Goal: Use online tool/utility: Utilize a website feature to perform a specific function

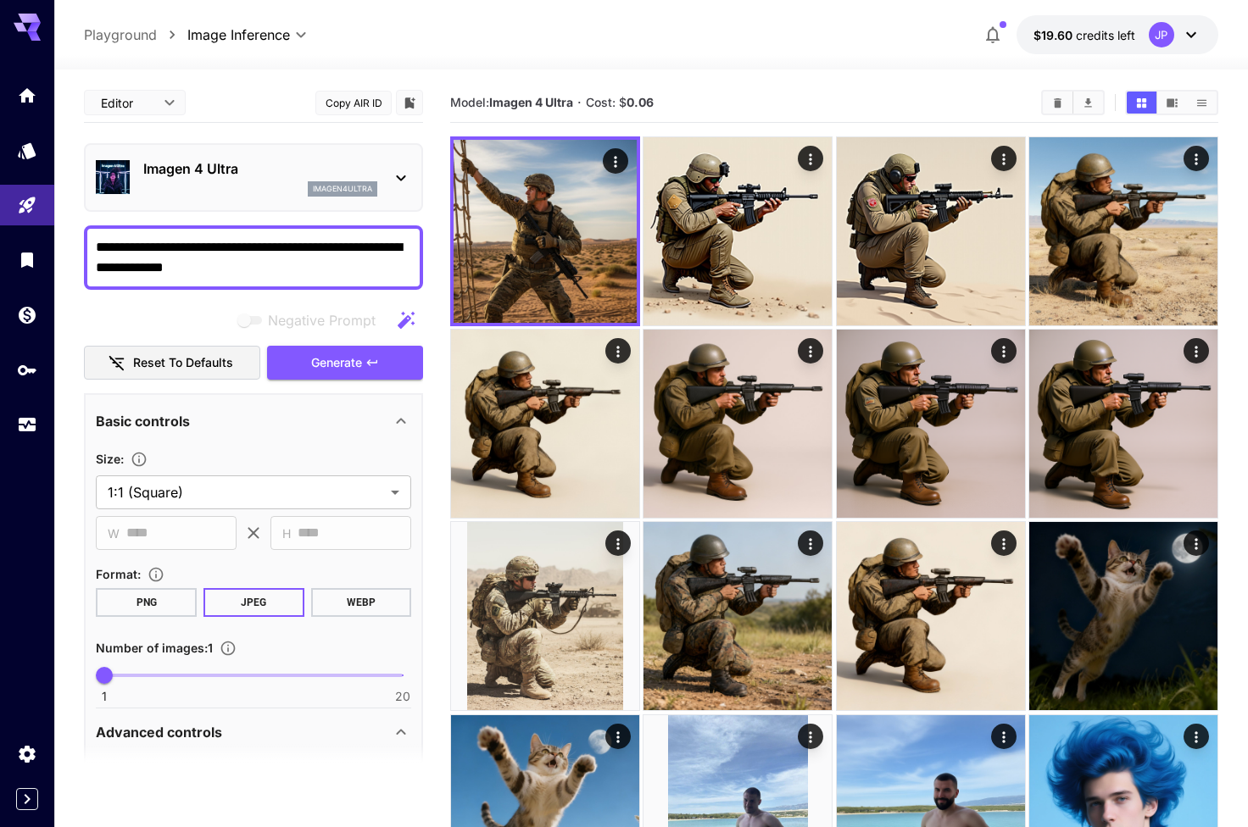
click at [378, 170] on div "Imagen 4 Ultra imagen4ultra" at bounding box center [253, 178] width 315 height 52
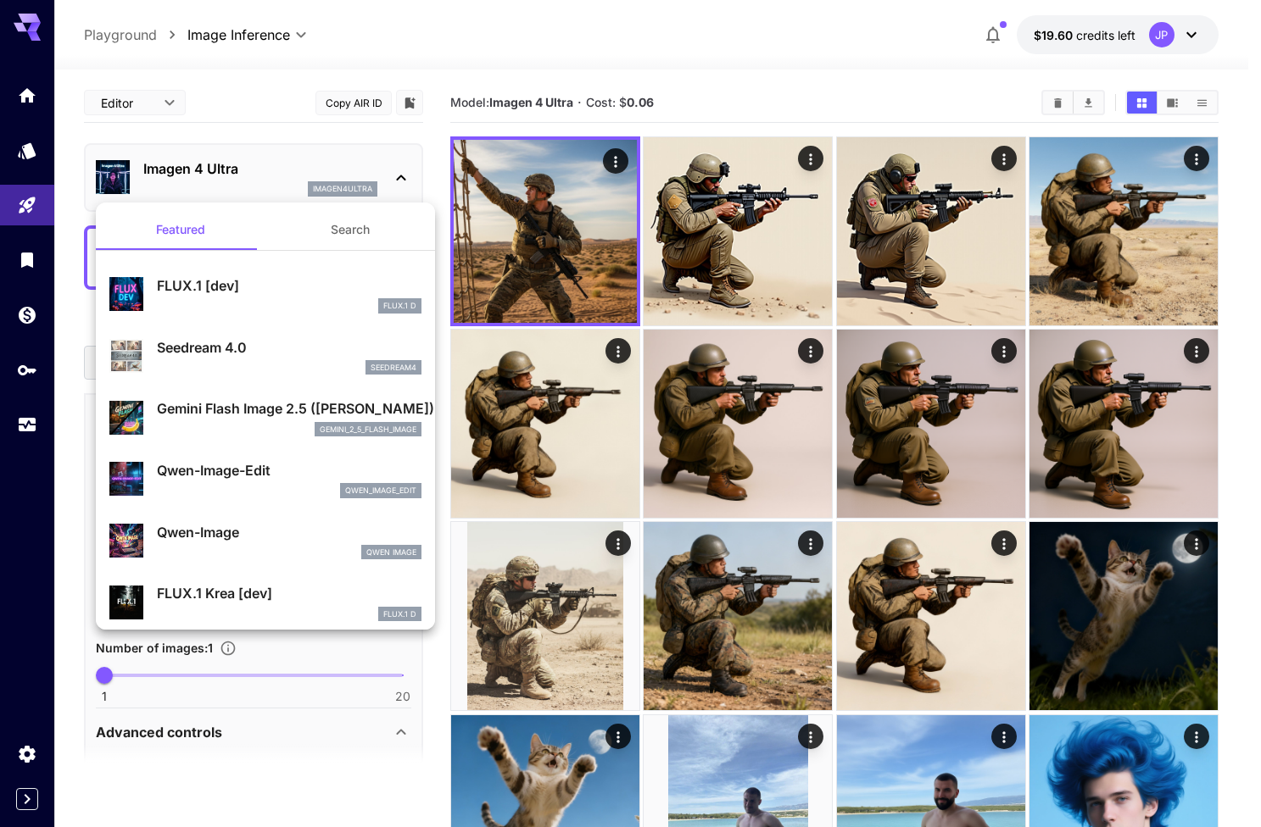
click at [248, 397] on div "Gemini Flash Image 2.5 ([PERSON_NAME]) gemini_2_5_flash_image" at bounding box center [265, 418] width 312 height 52
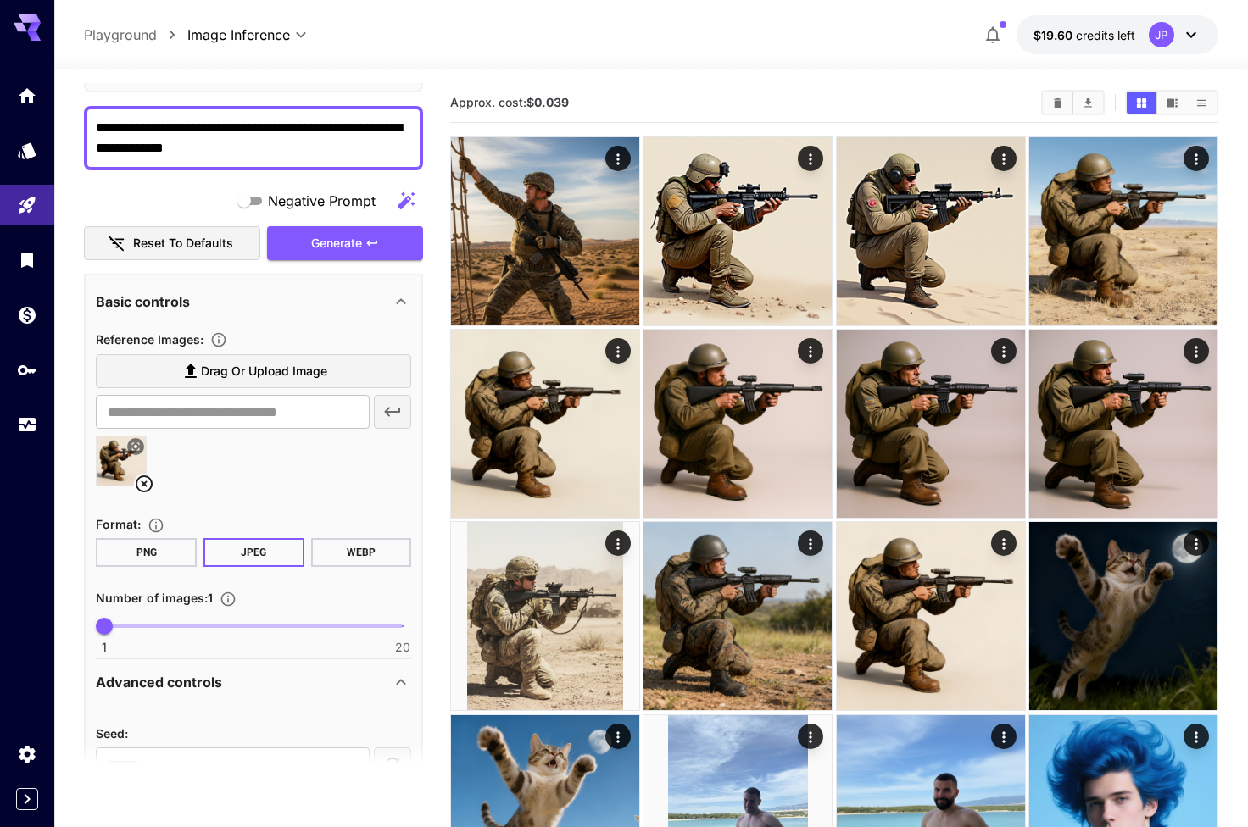
scroll to position [183, 0]
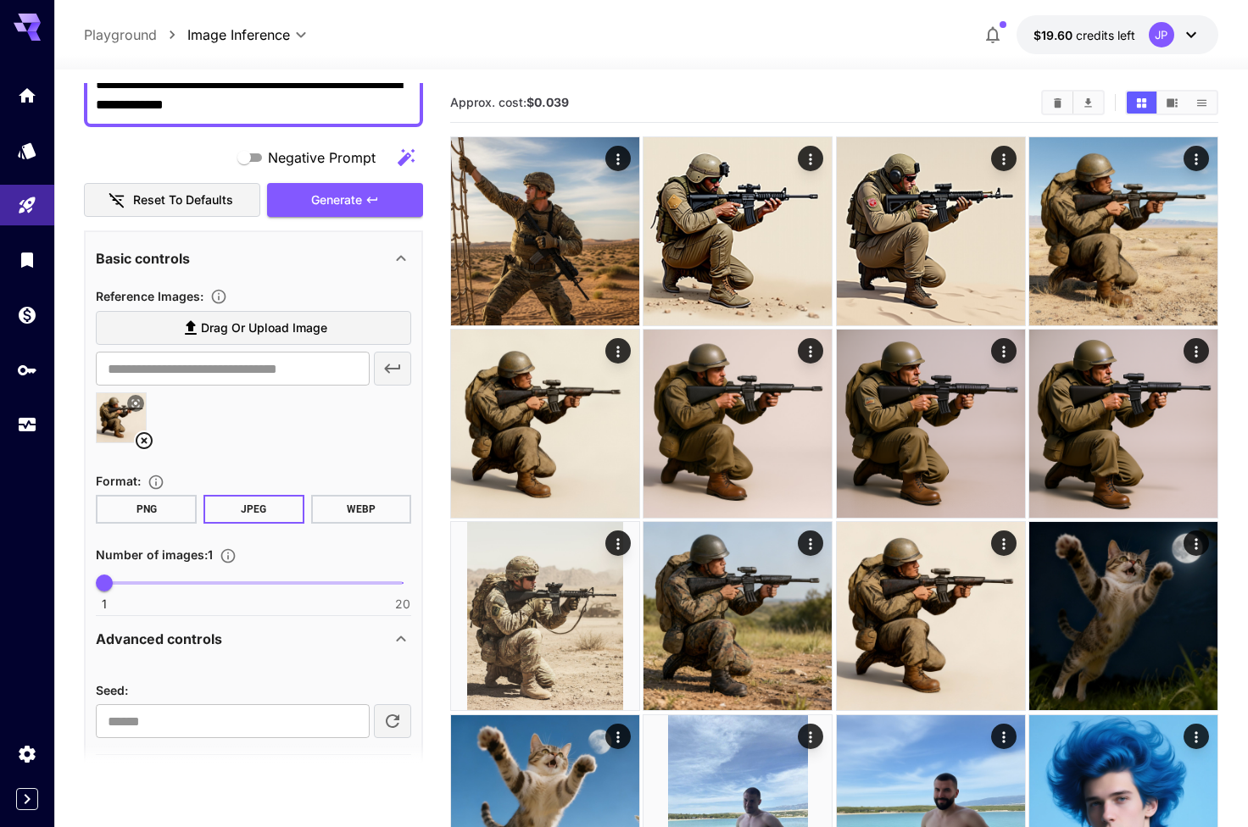
click at [146, 442] on icon at bounding box center [144, 440] width 17 height 17
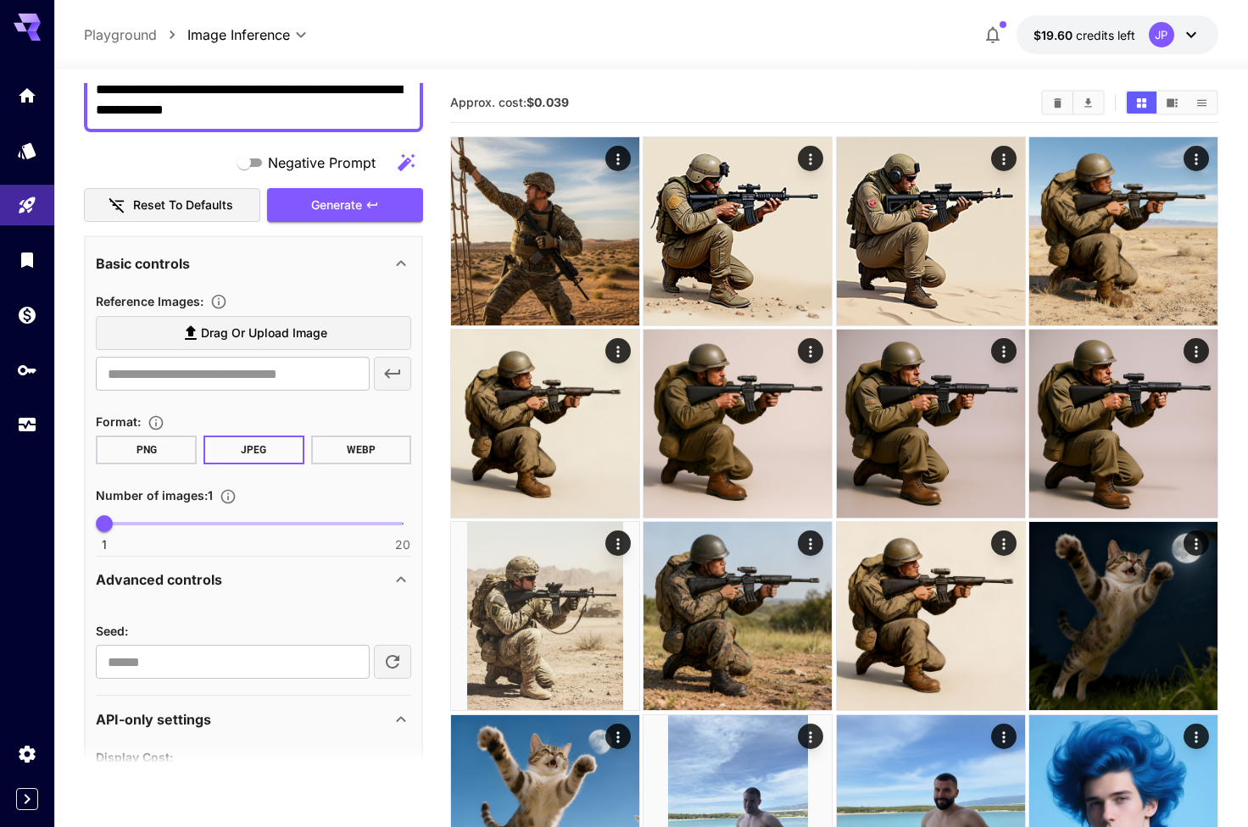
scroll to position [18, 0]
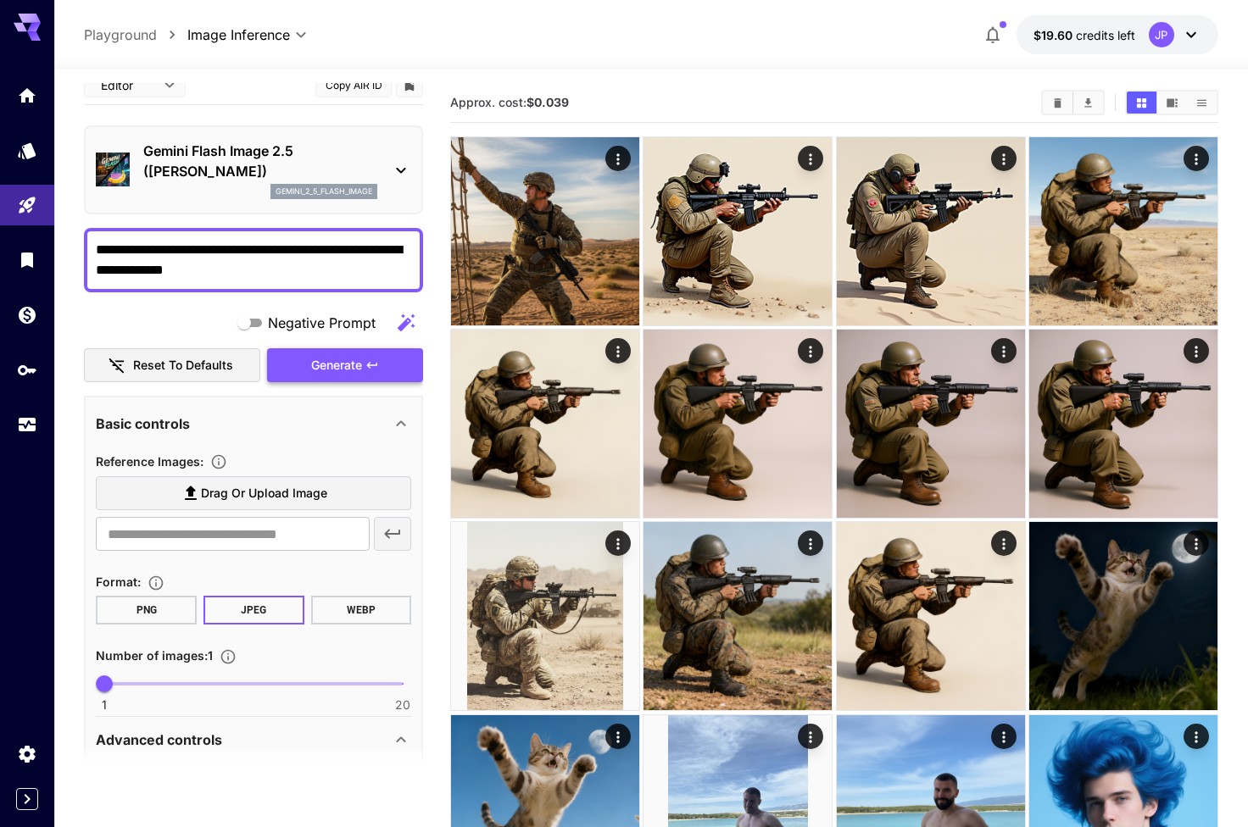
click at [356, 370] on span "Generate" at bounding box center [336, 365] width 51 height 21
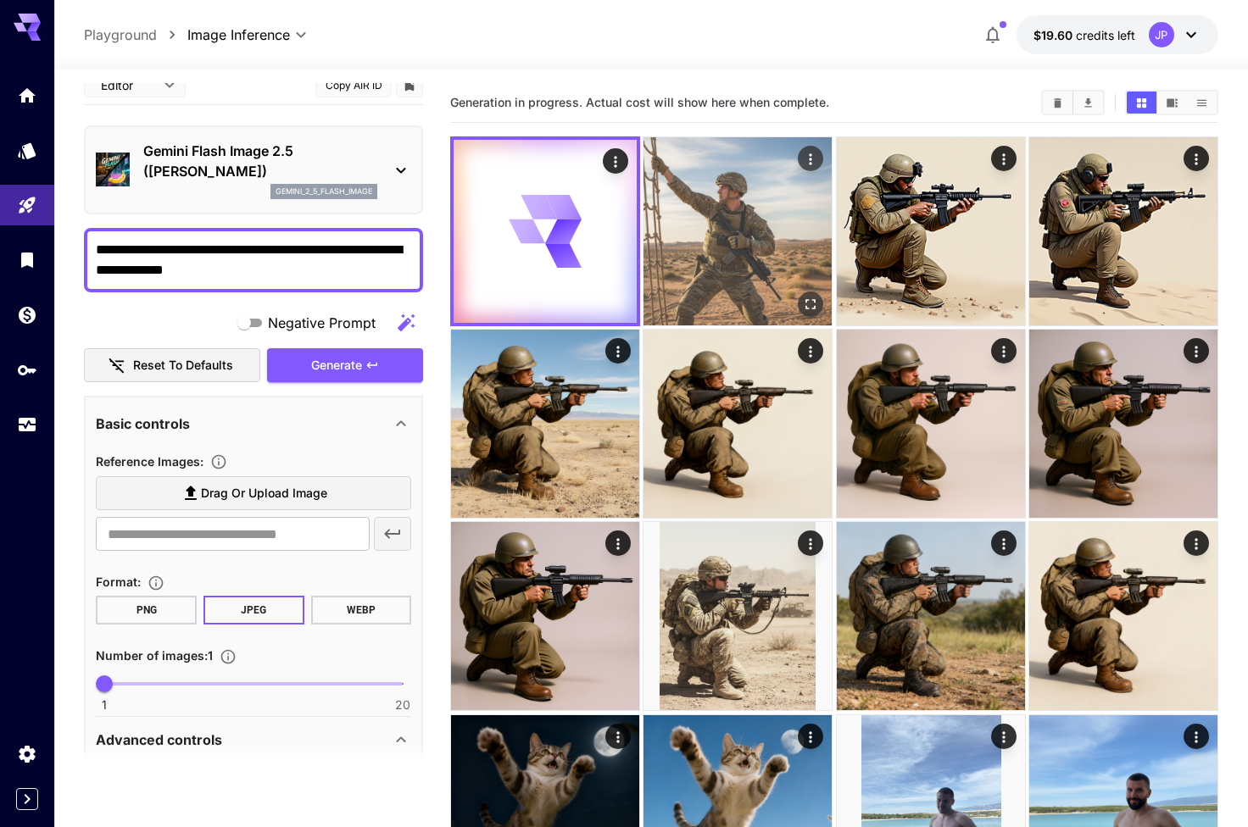
click at [802, 298] on icon "Open in fullscreen" at bounding box center [810, 304] width 17 height 17
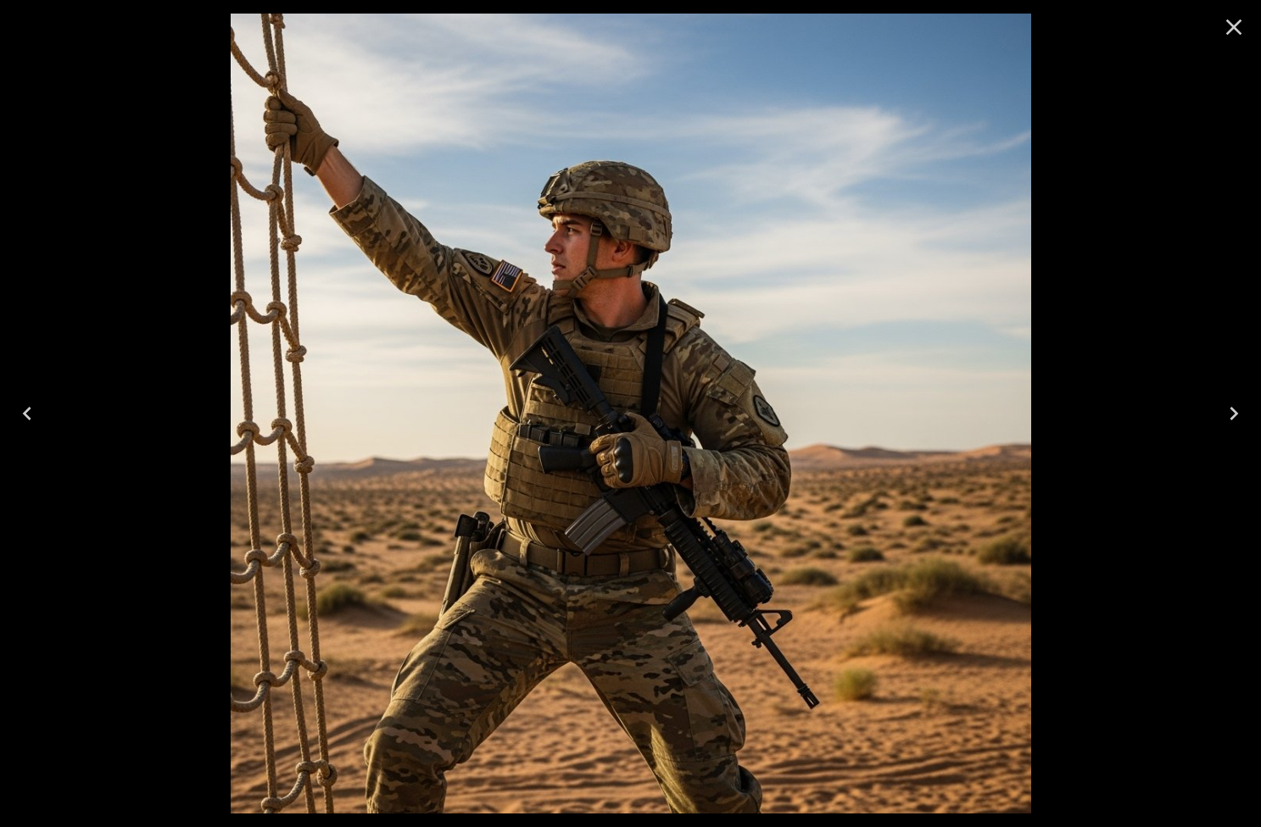
click at [1230, 26] on icon "Close" at bounding box center [1233, 27] width 27 height 27
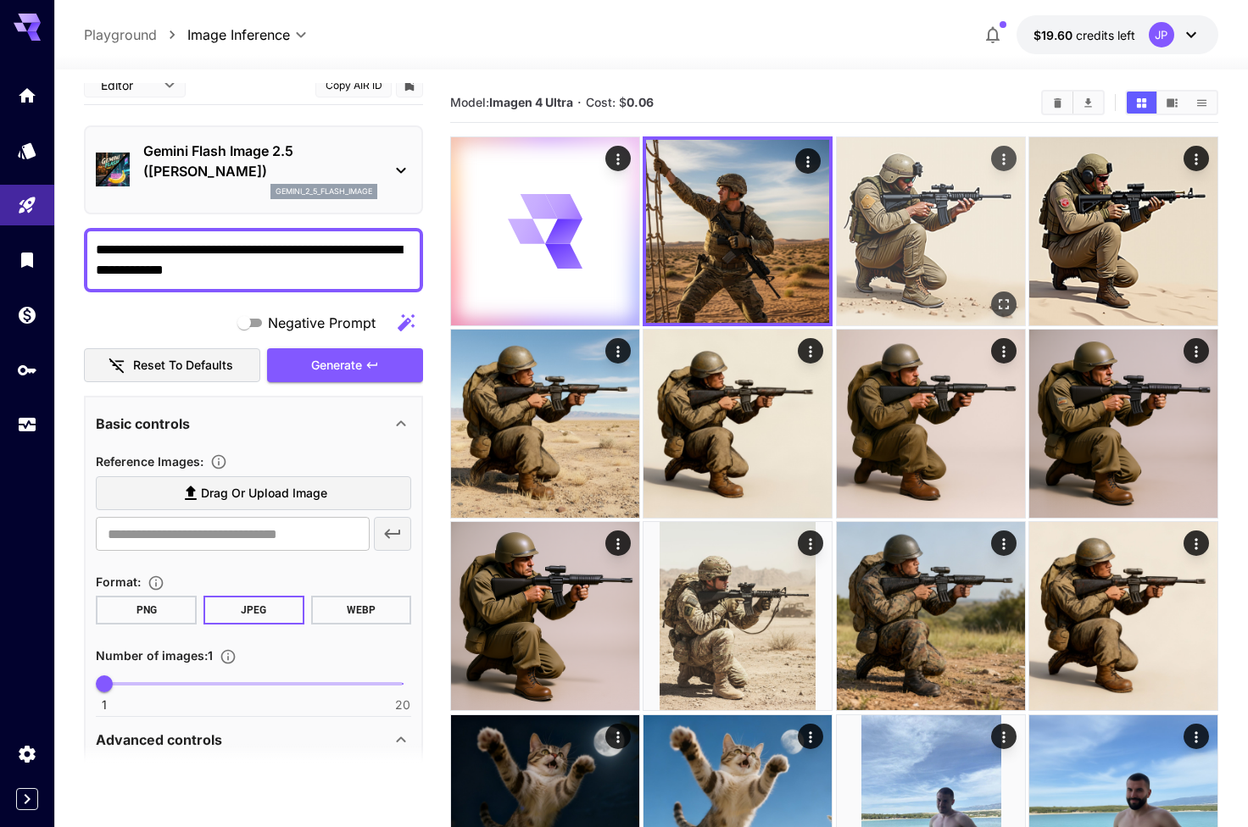
click at [1007, 297] on icon "Open in fullscreen" at bounding box center [1003, 304] width 17 height 17
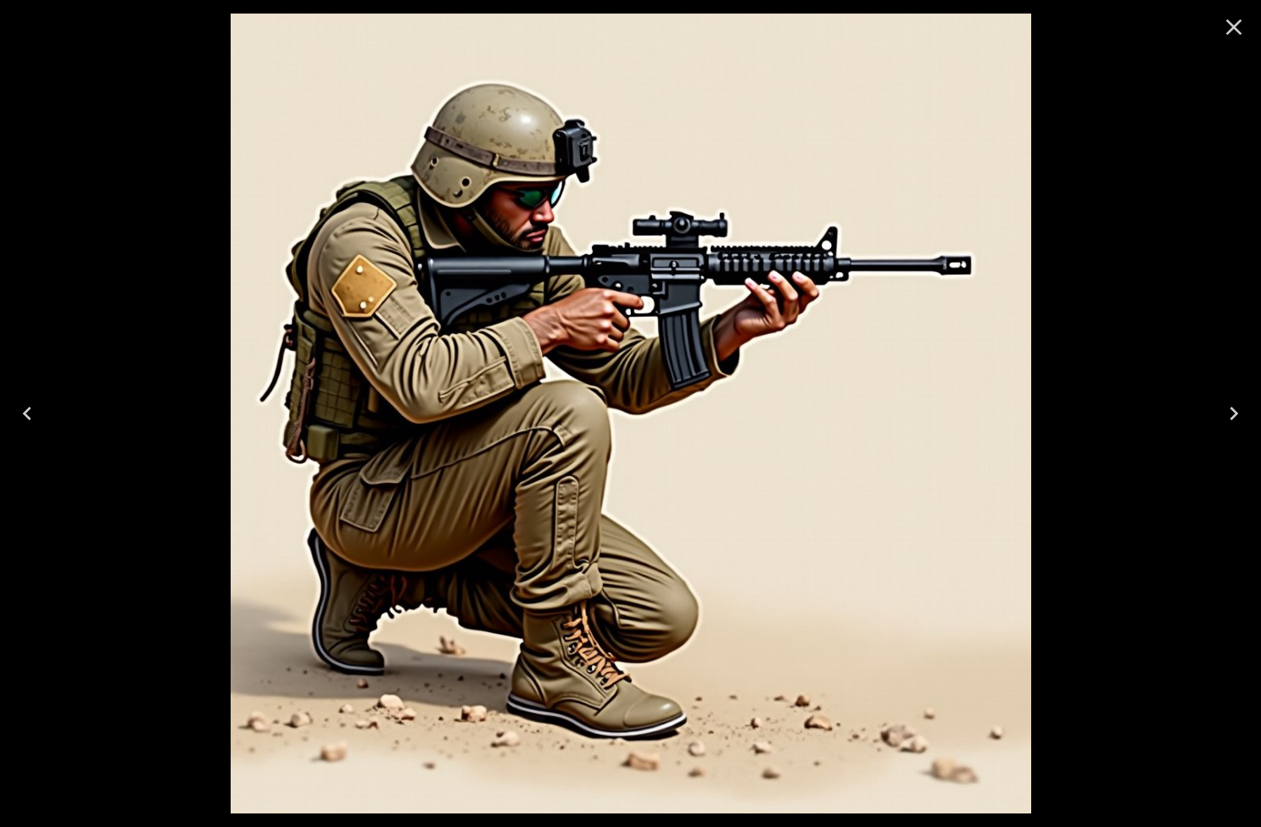
click at [1217, 409] on button "Next" at bounding box center [1233, 414] width 54 height 68
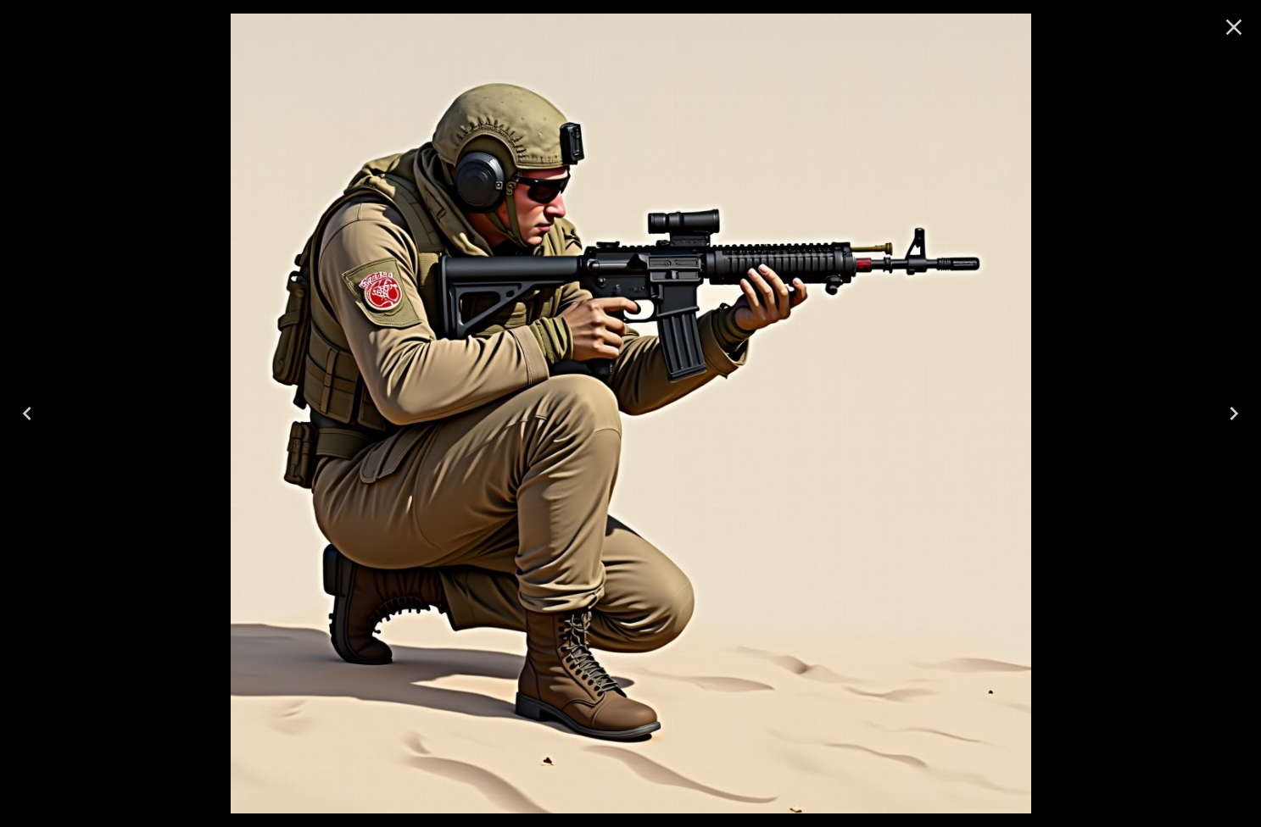
click at [1217, 409] on button "Next" at bounding box center [1233, 414] width 54 height 68
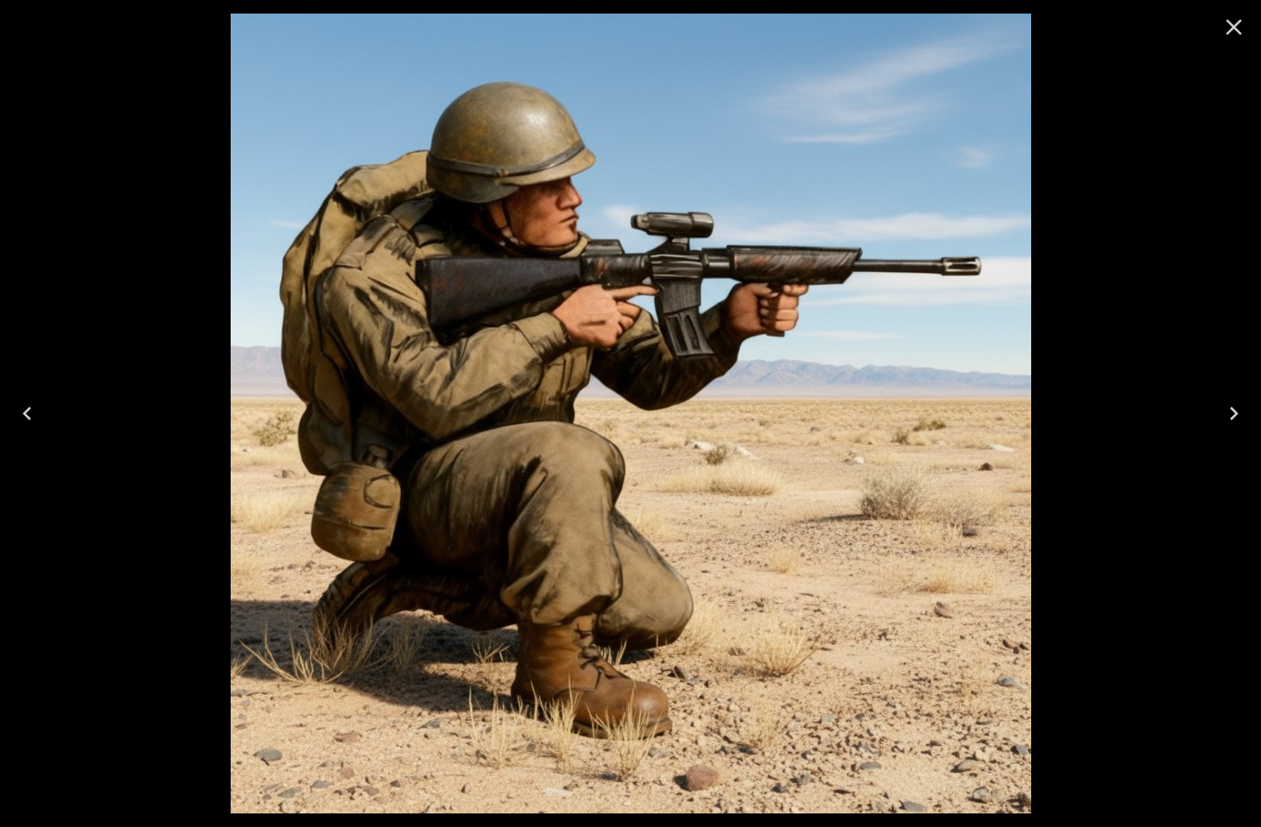
click at [1217, 409] on button "Next" at bounding box center [1233, 414] width 54 height 68
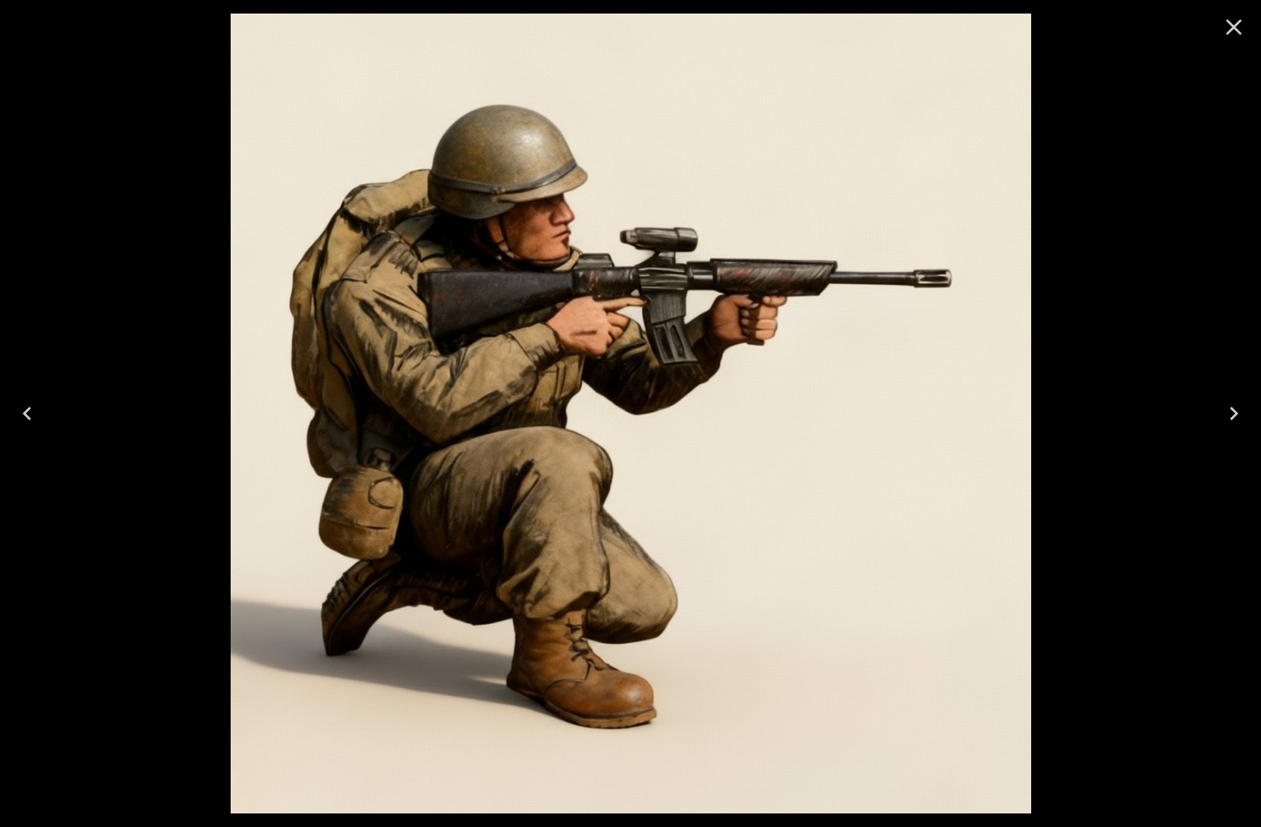
click at [1217, 409] on button "Next" at bounding box center [1233, 414] width 54 height 68
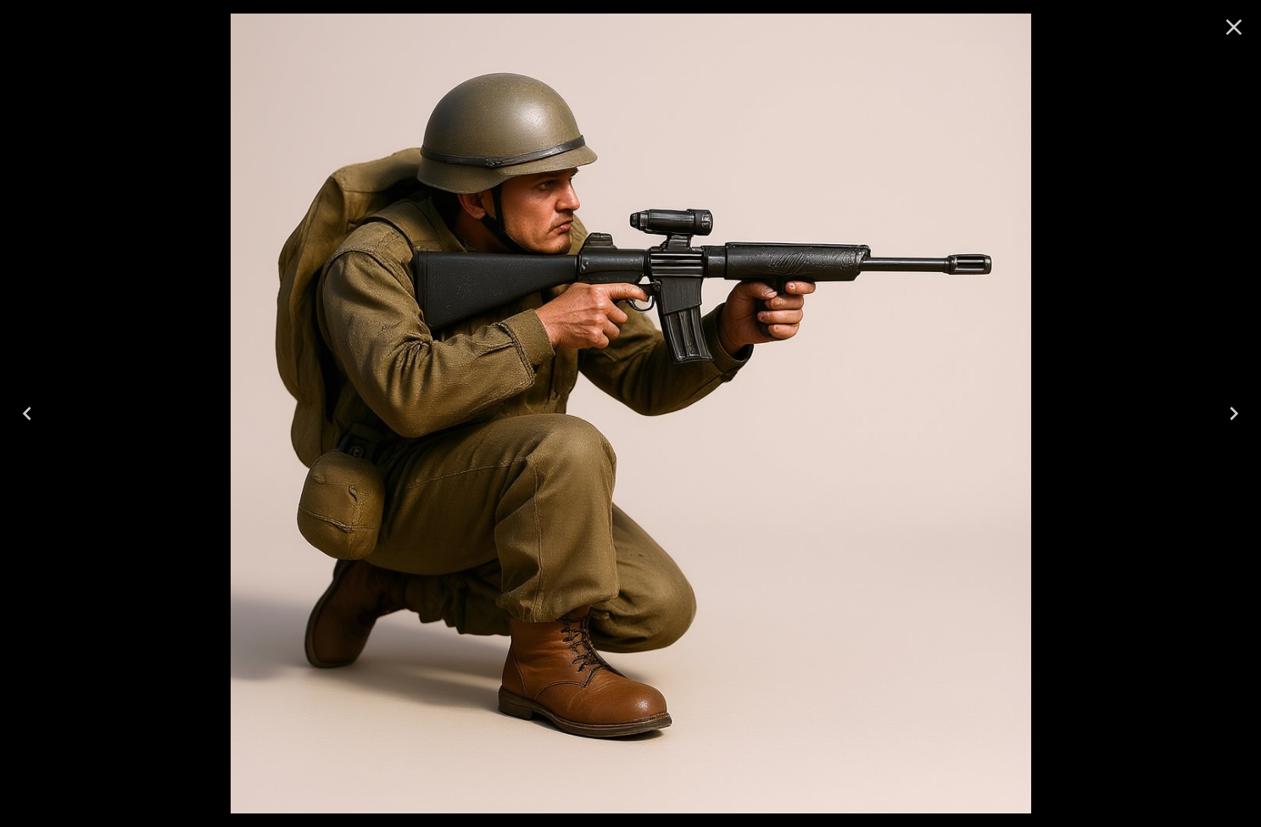
click at [1217, 409] on button "Next" at bounding box center [1233, 414] width 54 height 68
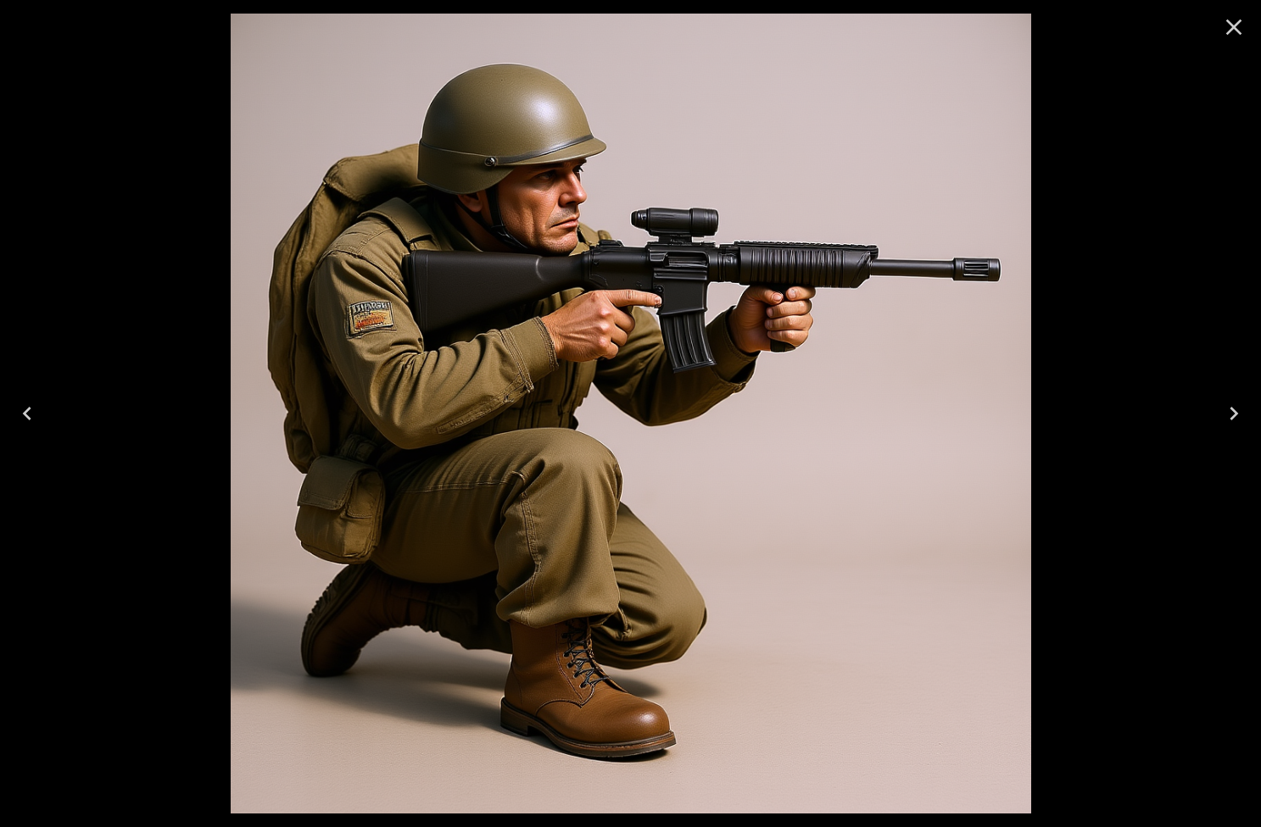
click at [1217, 409] on button "Next" at bounding box center [1233, 414] width 54 height 68
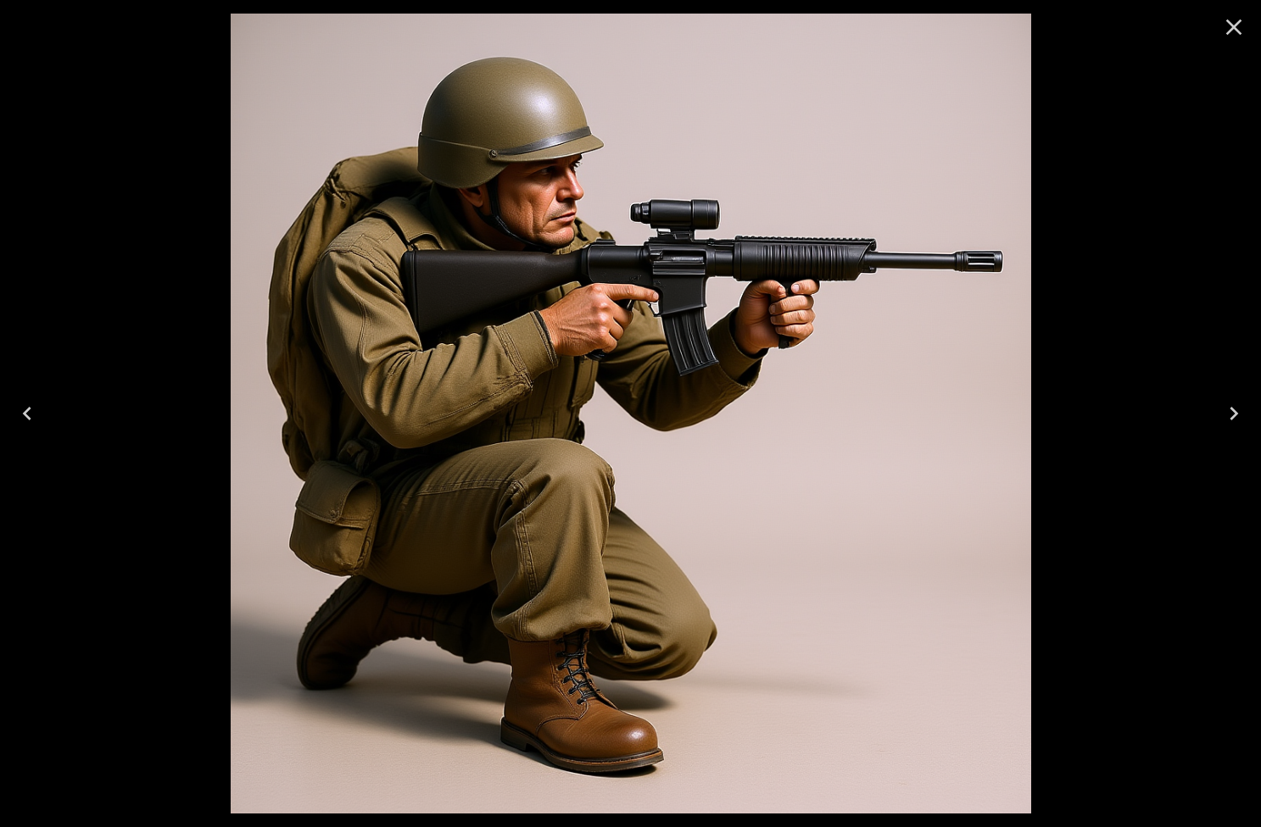
click at [1217, 409] on button "Next" at bounding box center [1233, 414] width 54 height 68
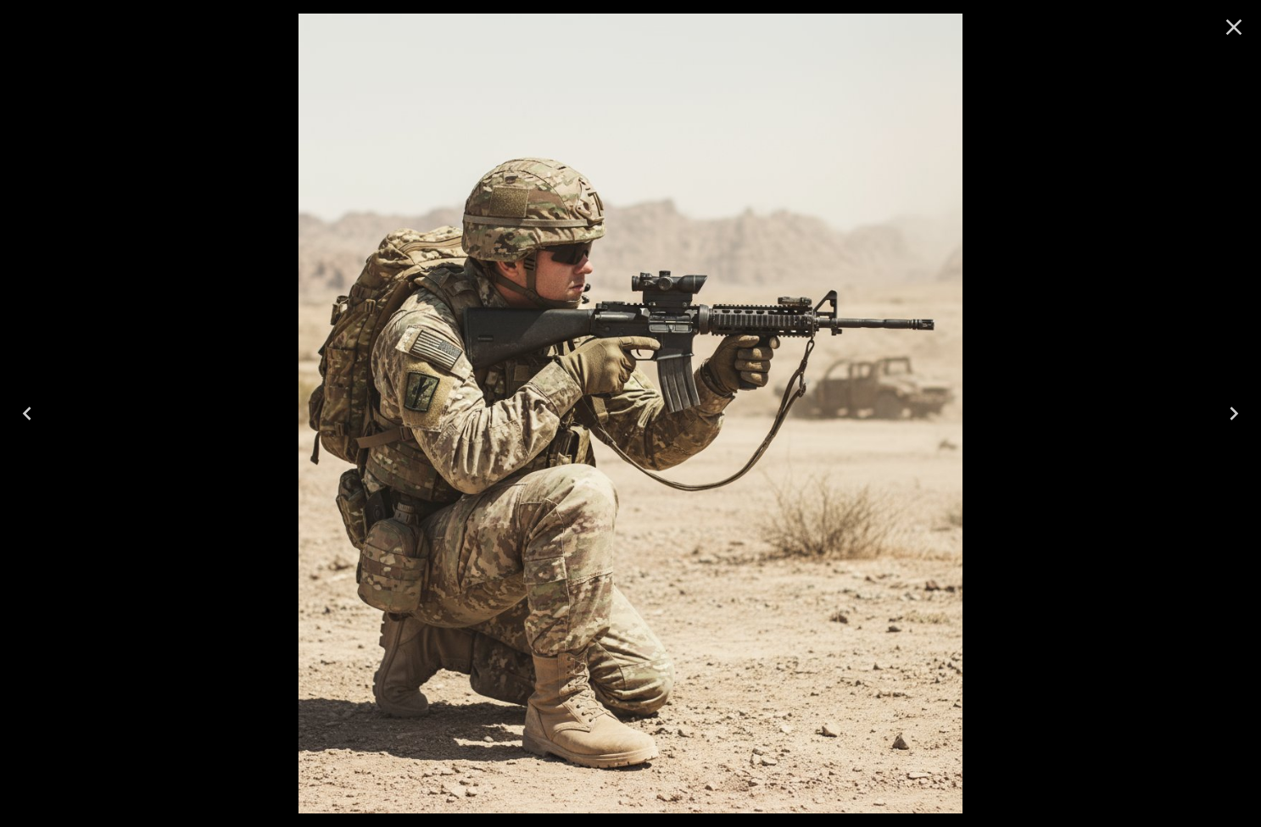
click at [1237, 34] on icon "Close" at bounding box center [1233, 27] width 27 height 27
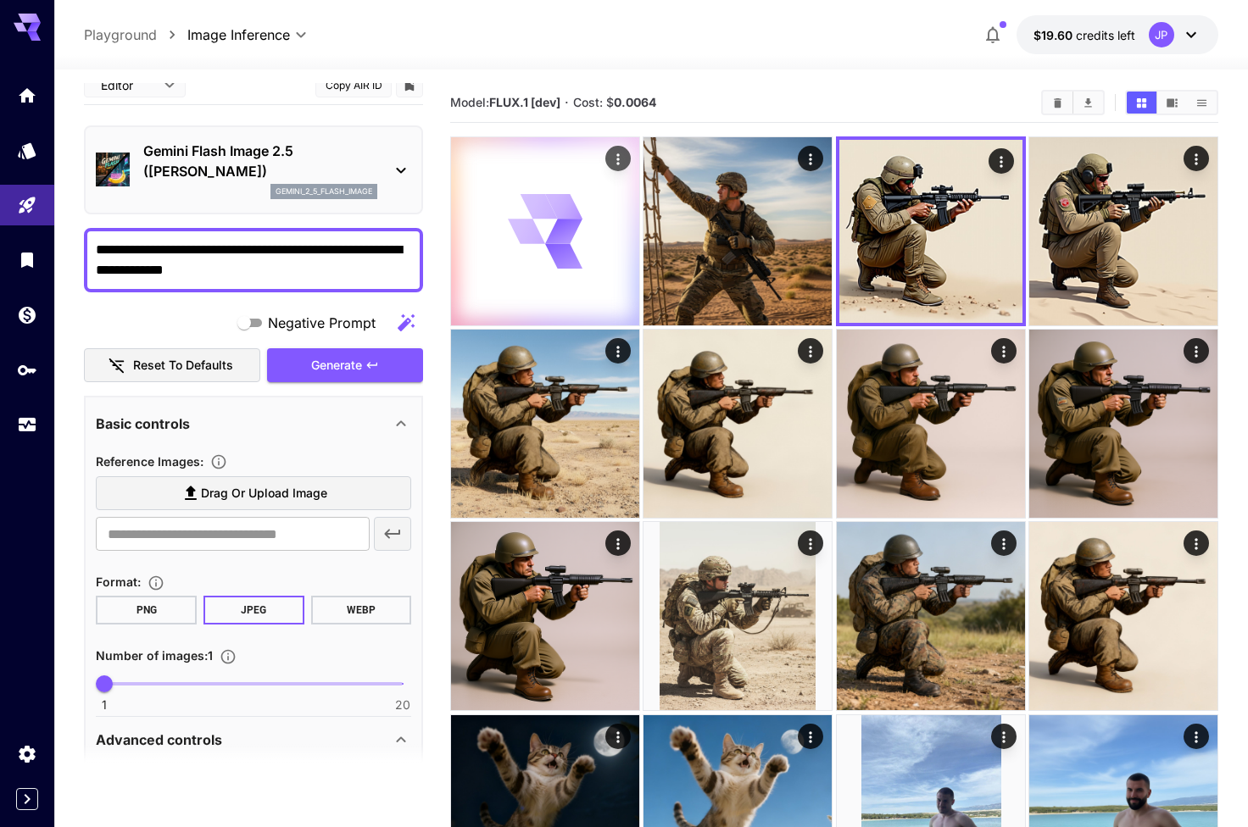
scroll to position [0, 0]
